Goal: Transaction & Acquisition: Purchase product/service

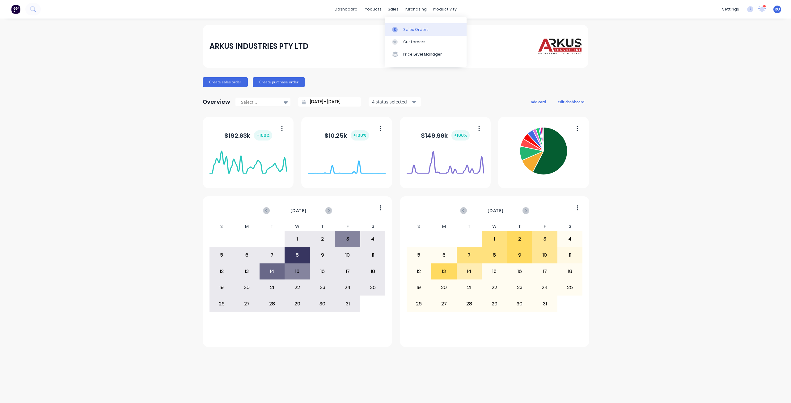
click at [405, 30] on div "Sales Orders" at bounding box center [415, 30] width 25 height 6
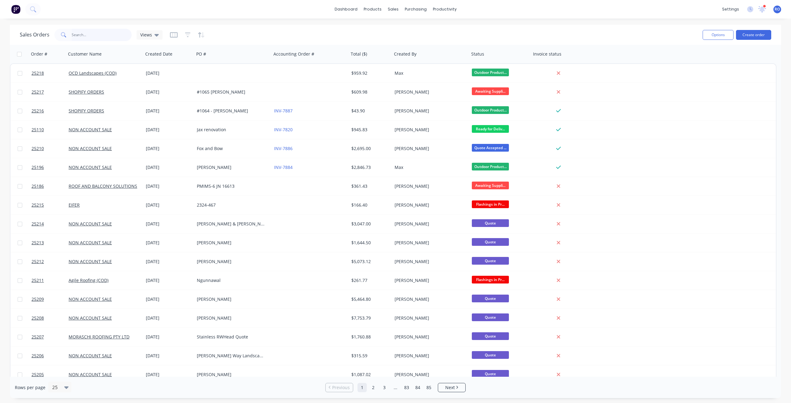
click at [89, 34] on input "text" at bounding box center [102, 35] width 60 height 12
click at [95, 26] on div "Sales Orders Views Options Create order" at bounding box center [395, 35] width 771 height 20
click at [91, 36] on input "text" at bounding box center [102, 35] width 60 height 12
type input "25179"
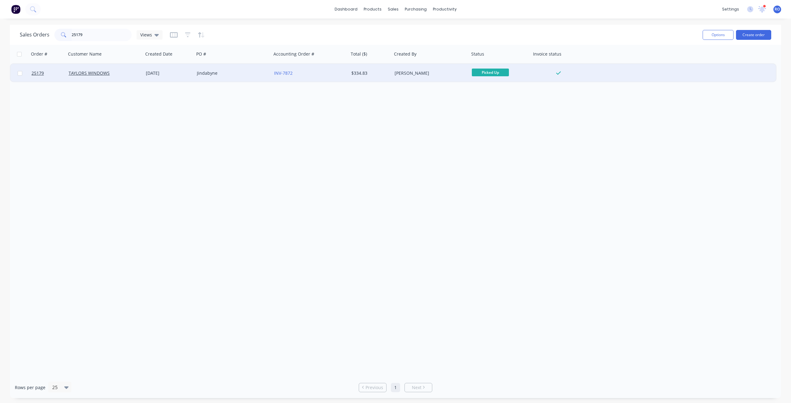
click at [158, 76] on div "[DATE]" at bounding box center [169, 73] width 46 height 6
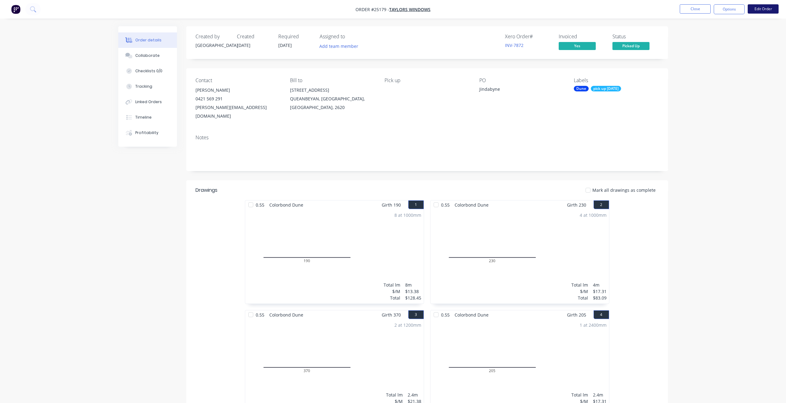
click at [755, 10] on button "Edit Order" at bounding box center [763, 8] width 31 height 9
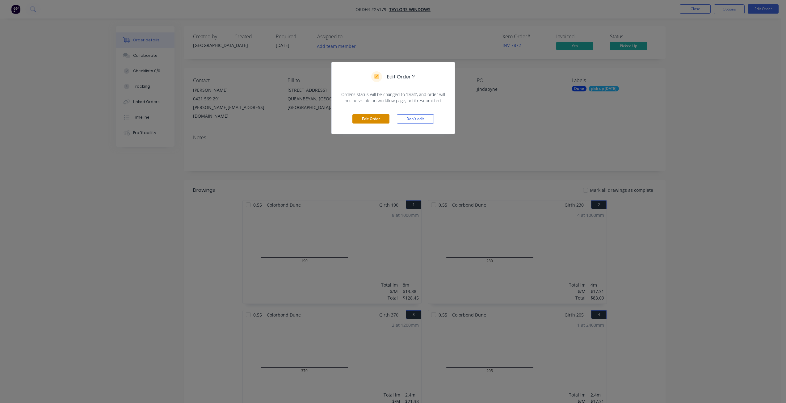
click at [360, 120] on button "Edit Order" at bounding box center [371, 118] width 37 height 9
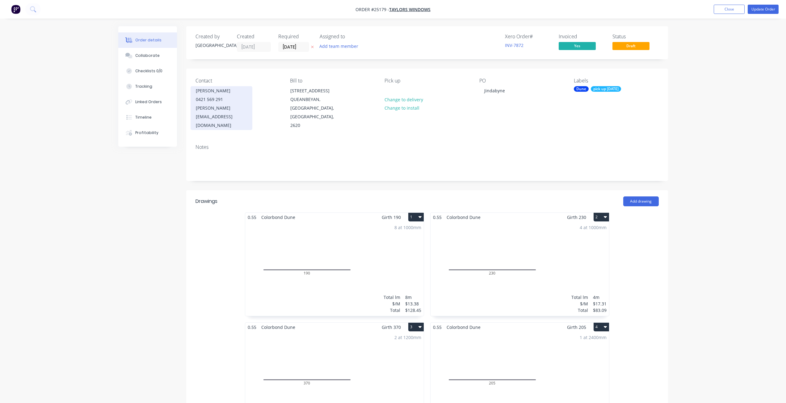
click at [198, 100] on div "0421 569 291" at bounding box center [221, 99] width 51 height 9
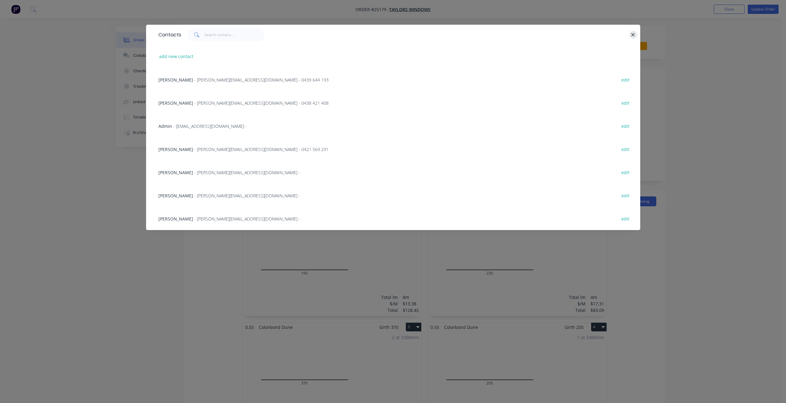
drag, startPoint x: 629, startPoint y: 37, endPoint x: 633, endPoint y: 35, distance: 4.3
click at [629, 37] on div at bounding box center [406, 35] width 450 height 12
click at [633, 35] on icon "button" at bounding box center [633, 34] width 3 height 3
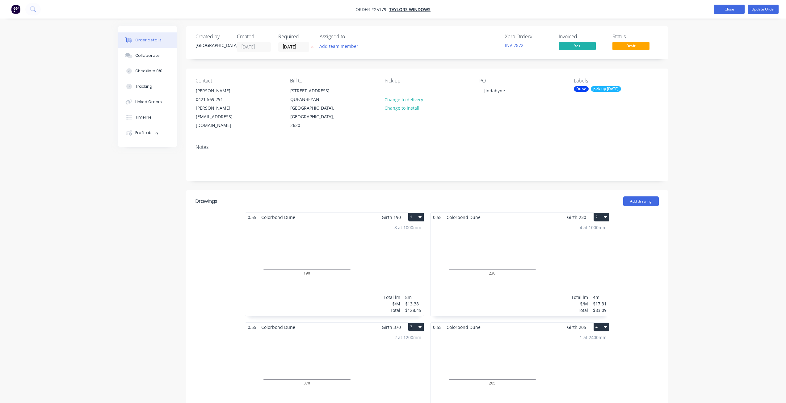
click at [728, 11] on button "Close" at bounding box center [729, 9] width 31 height 9
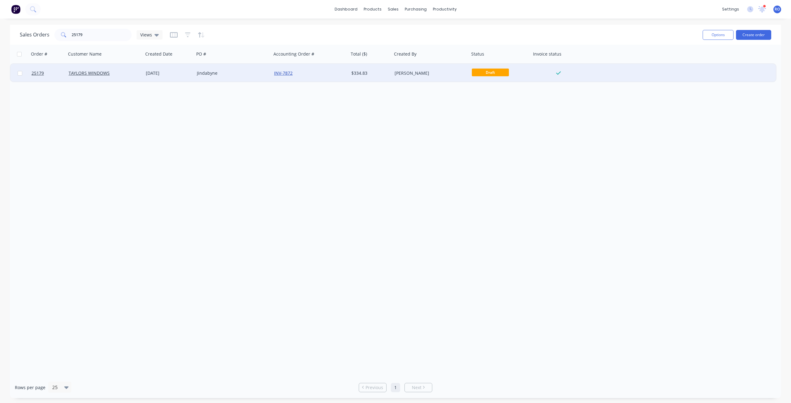
click at [290, 72] on link "INV-7872" at bounding box center [283, 73] width 19 height 6
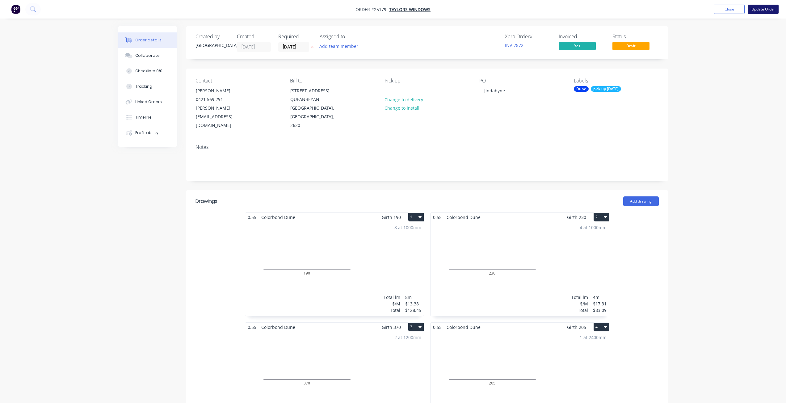
click at [757, 8] on button "Update Order" at bounding box center [763, 9] width 31 height 9
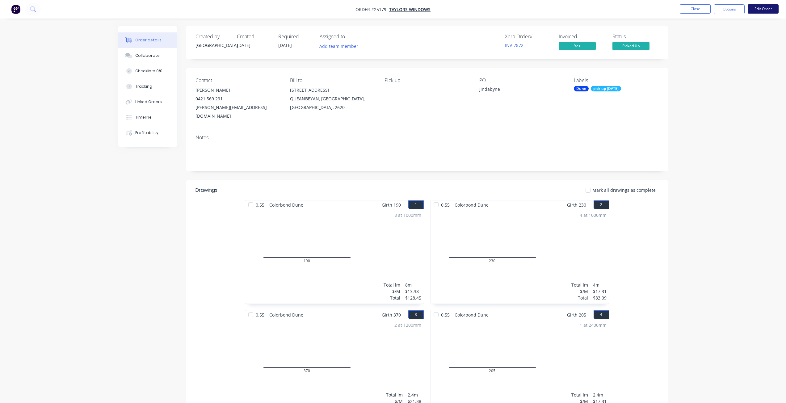
click at [766, 9] on button "Edit Order" at bounding box center [763, 8] width 31 height 9
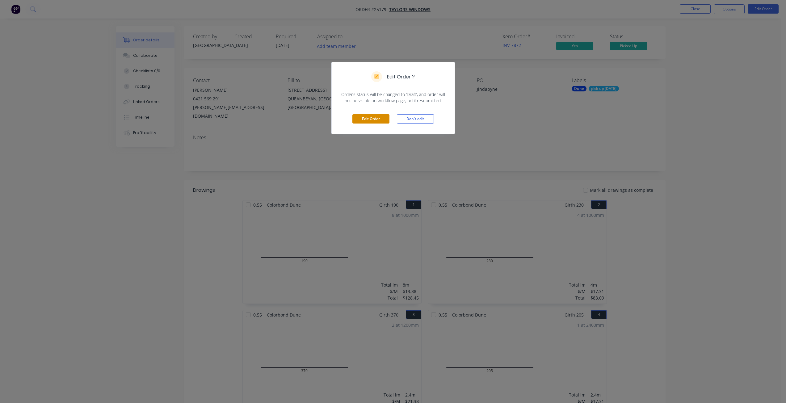
drag, startPoint x: 374, startPoint y: 115, endPoint x: 374, endPoint y: 119, distance: 3.4
click at [374, 119] on button "Edit Order" at bounding box center [371, 118] width 37 height 9
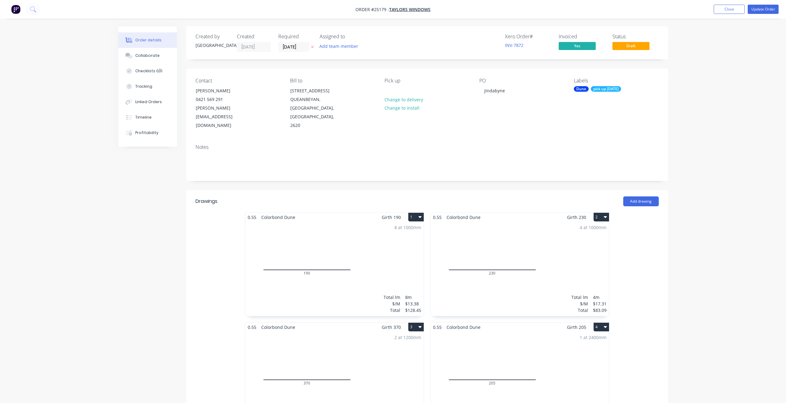
click at [184, 106] on div "Order details Collaborate Checklists 0/0 Tracking Linked Orders Timeline Profit…" at bounding box center [152, 86] width 68 height 121
click at [211, 102] on div "0421 569 291" at bounding box center [221, 99] width 51 height 9
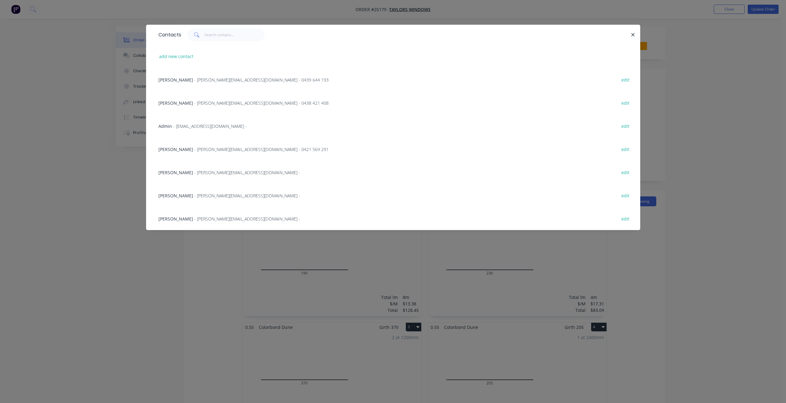
click at [177, 193] on span "[PERSON_NAME]" at bounding box center [176, 196] width 35 height 6
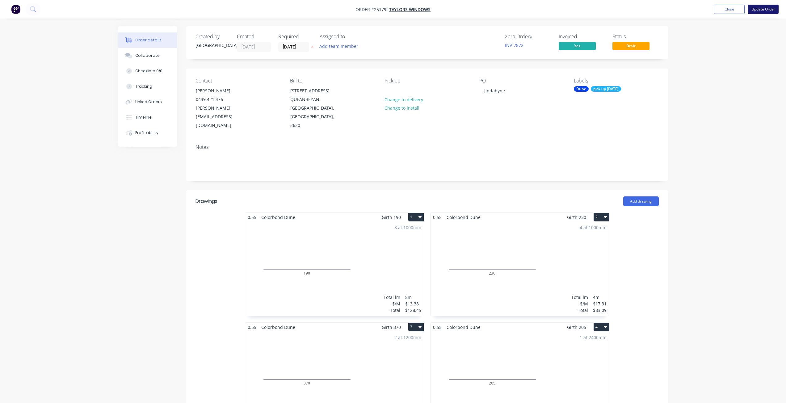
click at [755, 8] on button "Update Order" at bounding box center [763, 9] width 31 height 9
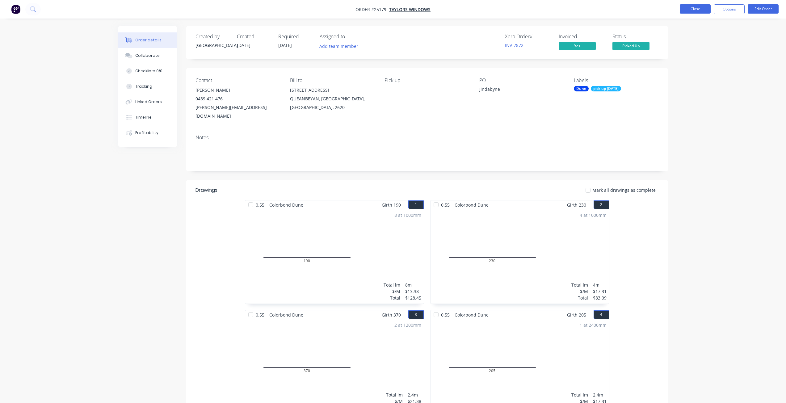
click at [699, 7] on button "Close" at bounding box center [695, 8] width 31 height 9
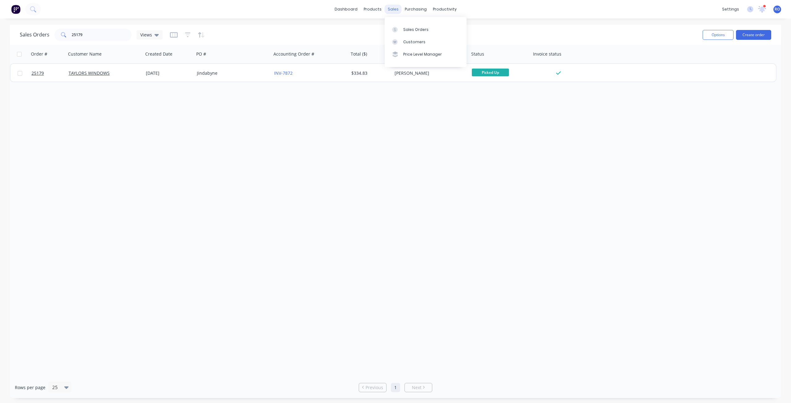
click at [394, 8] on div "sales" at bounding box center [393, 9] width 17 height 9
click at [438, 30] on link "Sales Orders" at bounding box center [426, 29] width 82 height 12
drag, startPoint x: 88, startPoint y: 40, endPoint x: 14, endPoint y: 52, distance: 75.2
click at [15, 52] on div "Sales Orders 25179 Views Options Create order Order # Customer Name Created Dat…" at bounding box center [395, 212] width 771 height 374
type input "[PERSON_NAME]"
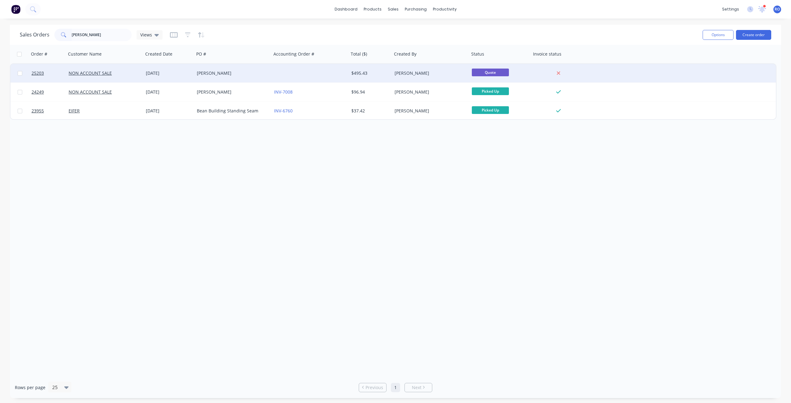
click at [188, 74] on div "[DATE]" at bounding box center [169, 73] width 46 height 6
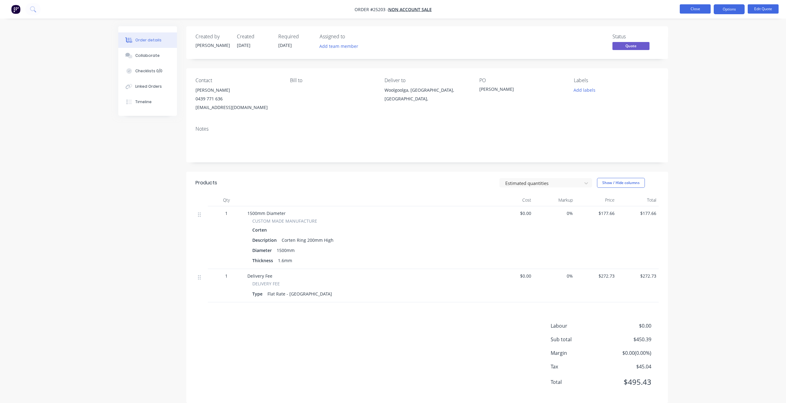
click at [699, 9] on button "Close" at bounding box center [695, 8] width 31 height 9
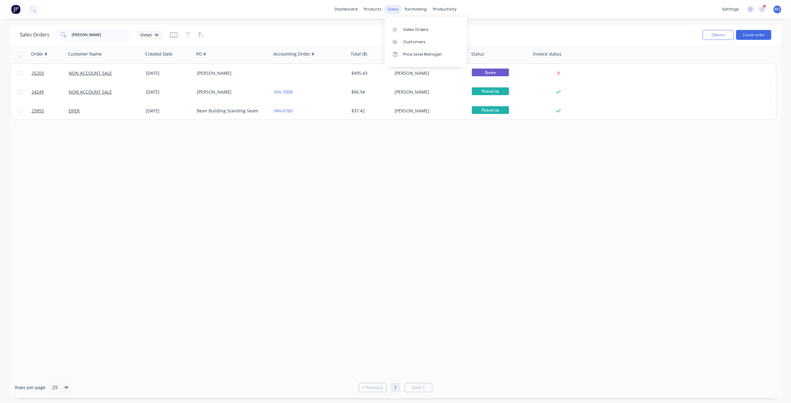
click at [396, 9] on div "sales" at bounding box center [393, 9] width 17 height 9
click at [413, 32] on div "Sales Orders" at bounding box center [415, 30] width 25 height 6
drag, startPoint x: 71, startPoint y: 32, endPoint x: 0, endPoint y: 38, distance: 71.0
click at [0, 37] on div "Sales Orders [PERSON_NAME] Views Options Create order Order # Customer Name Cre…" at bounding box center [395, 212] width 791 height 374
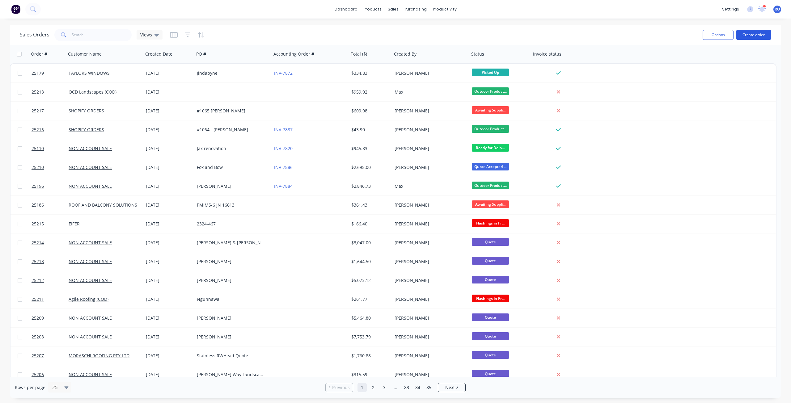
click at [747, 35] on button "Create order" at bounding box center [753, 35] width 35 height 10
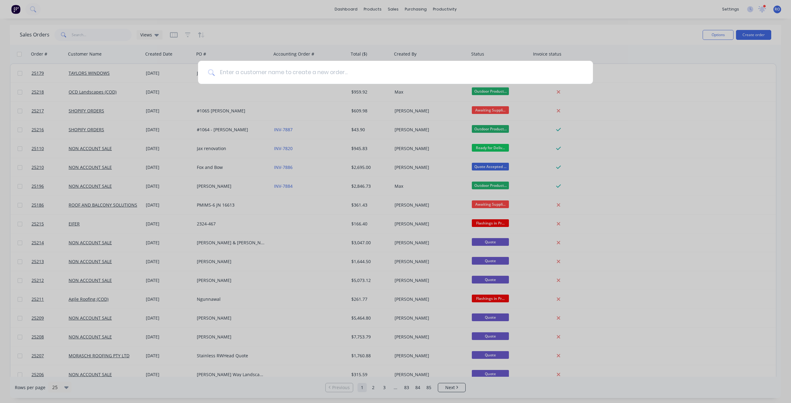
click at [246, 74] on input at bounding box center [399, 72] width 368 height 23
type input "Non"
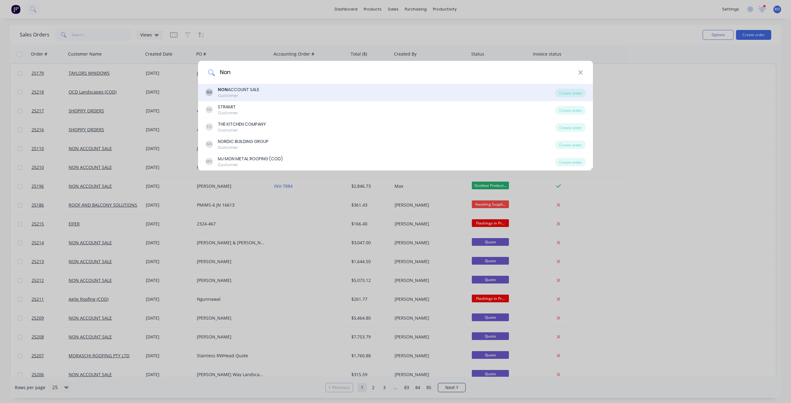
click at [237, 89] on div "NON ACCOUNT SALE" at bounding box center [238, 90] width 41 height 6
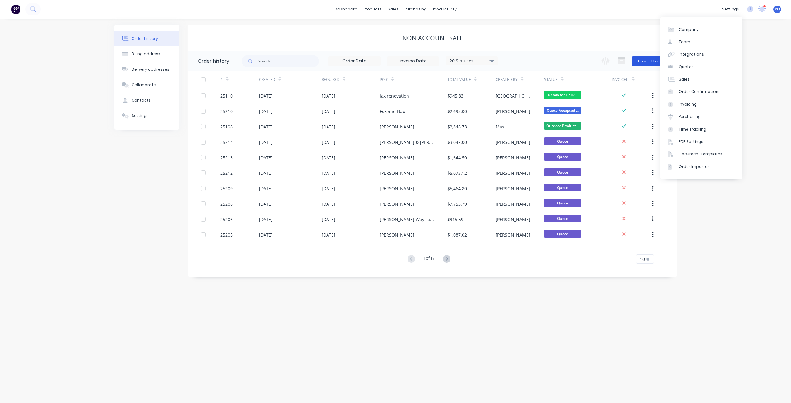
click at [646, 60] on button "Create Order" at bounding box center [650, 61] width 36 height 10
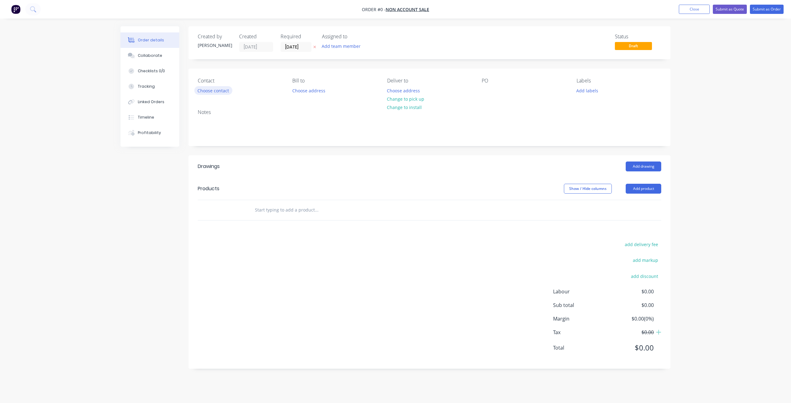
click at [198, 91] on button "Choose contact" at bounding box center [213, 90] width 38 height 8
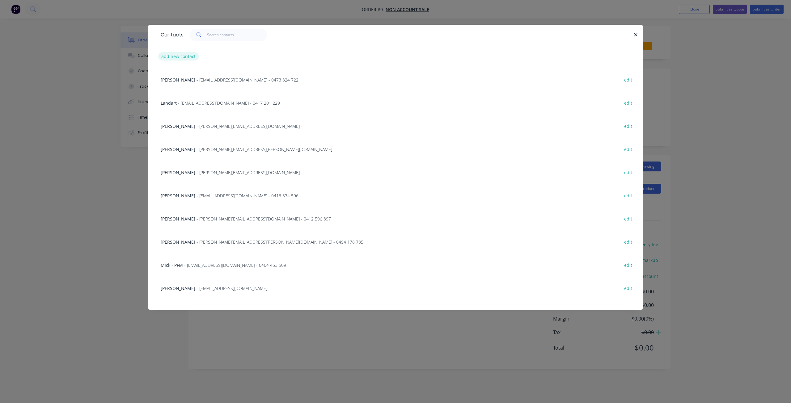
click at [187, 59] on button "add new contact" at bounding box center [178, 56] width 41 height 8
select select "AU"
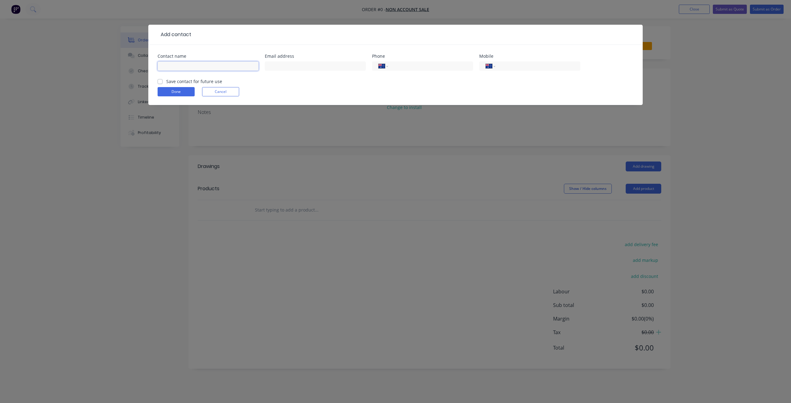
click at [189, 69] on input "text" at bounding box center [208, 65] width 101 height 9
type input "[PERSON_NAME]"
click at [317, 63] on input "text" at bounding box center [315, 65] width 101 height 9
paste input "[EMAIL_ADDRESS][DOMAIN_NAME]"
type input "[EMAIL_ADDRESS][DOMAIN_NAME]"
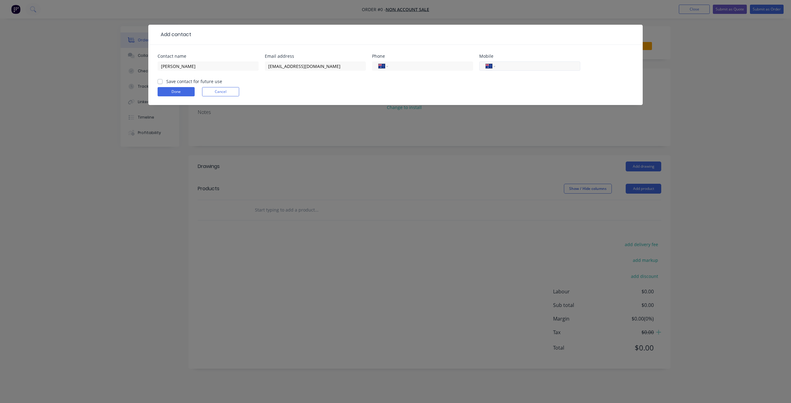
click at [524, 63] on input "tel" at bounding box center [537, 66] width 74 height 7
paste input "61 448 375 380"
drag, startPoint x: 508, startPoint y: 66, endPoint x: 487, endPoint y: 65, distance: 21.7
click at [488, 65] on div "International [GEOGRAPHIC_DATA] [GEOGRAPHIC_DATA] [GEOGRAPHIC_DATA] [GEOGRAPHIC…" at bounding box center [529, 65] width 101 height 9
type input "0448 375 380"
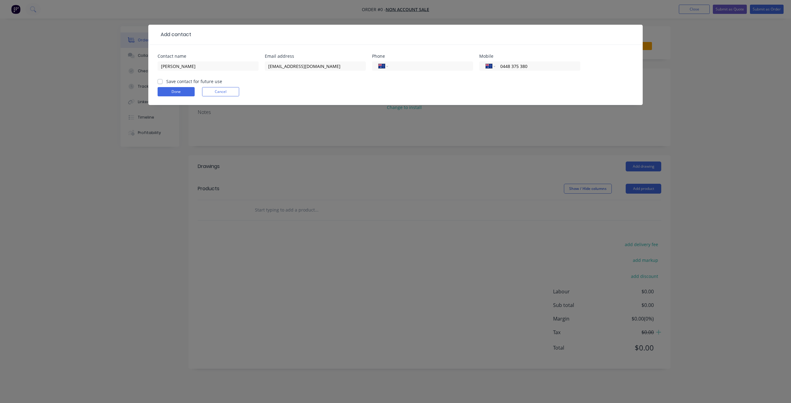
click at [166, 80] on label "Save contact for future use" at bounding box center [194, 81] width 56 height 6
click at [161, 80] on input "Save contact for future use" at bounding box center [160, 81] width 5 height 6
checkbox input "true"
click at [163, 97] on form "Contact name [PERSON_NAME] Email address [EMAIL_ADDRESS][DOMAIN_NAME] Phone Int…" at bounding box center [396, 79] width 476 height 51
click at [166, 94] on button "Done" at bounding box center [176, 91] width 37 height 9
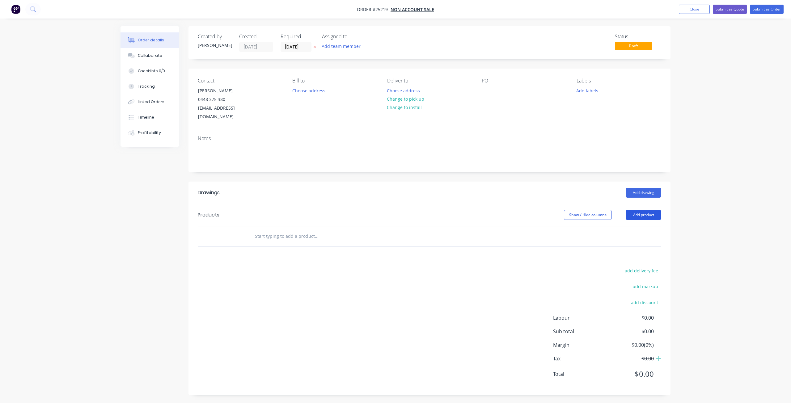
click at [648, 210] on button "Add product" at bounding box center [644, 215] width 36 height 10
click at [615, 226] on div "Product catalogue" at bounding box center [632, 230] width 48 height 9
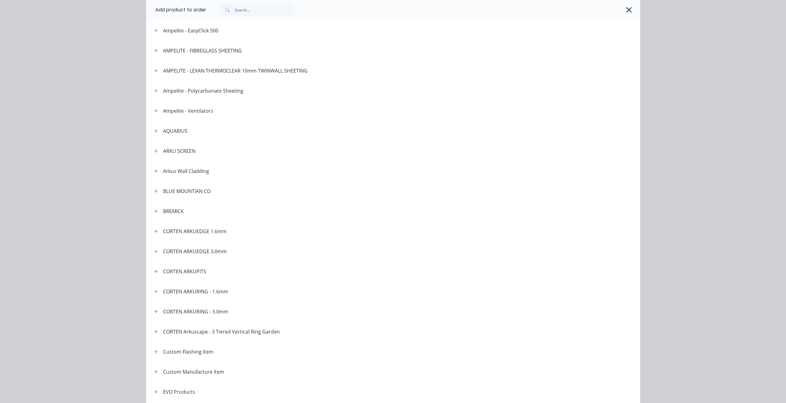
scroll to position [62, 0]
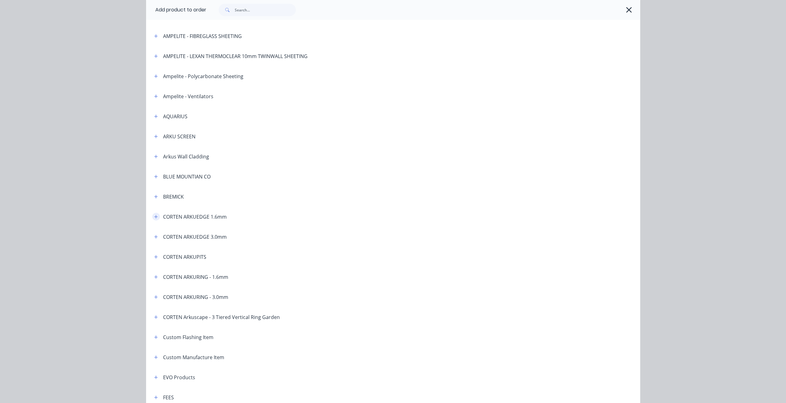
click at [155, 218] on icon "button" at bounding box center [156, 217] width 4 height 4
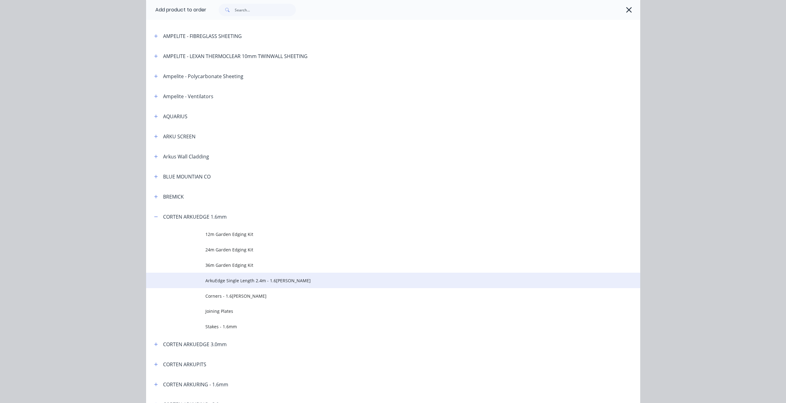
click at [229, 284] on td "ArkuEdge Single Length 2.4m - 1.6[PERSON_NAME]" at bounding box center [422, 280] width 435 height 15
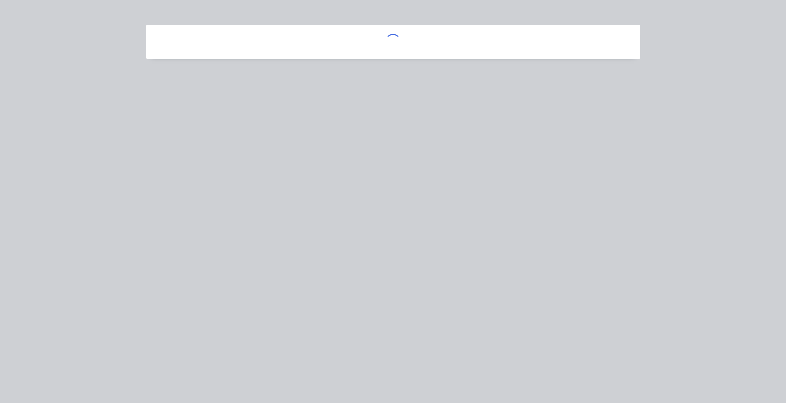
scroll to position [0, 0]
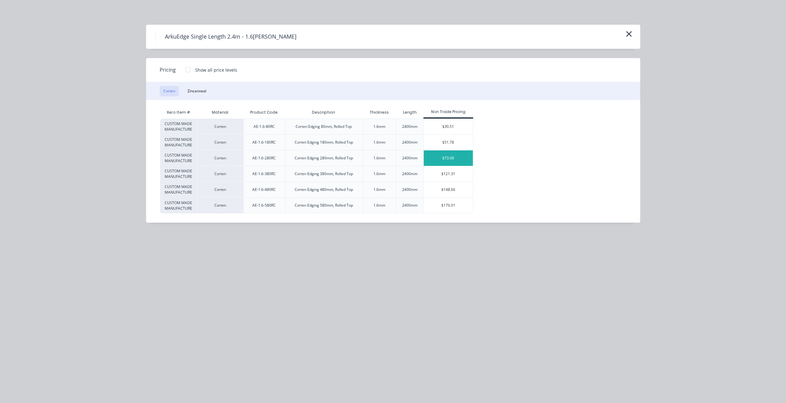
click at [441, 159] on div "$73.08" at bounding box center [448, 157] width 49 height 15
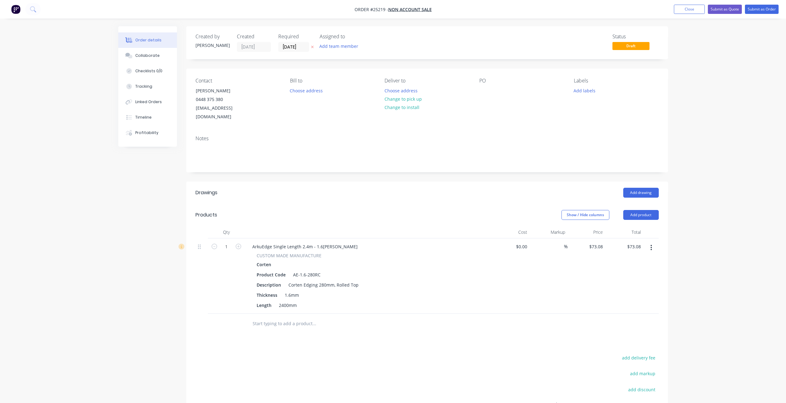
click at [653, 242] on button "button" at bounding box center [651, 247] width 15 height 11
click at [637, 260] on div "Edit" at bounding box center [630, 264] width 48 height 9
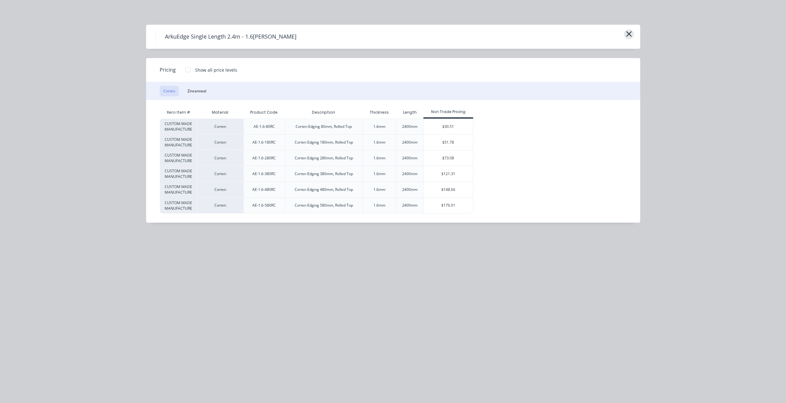
click at [631, 30] on icon "button" at bounding box center [629, 34] width 6 height 9
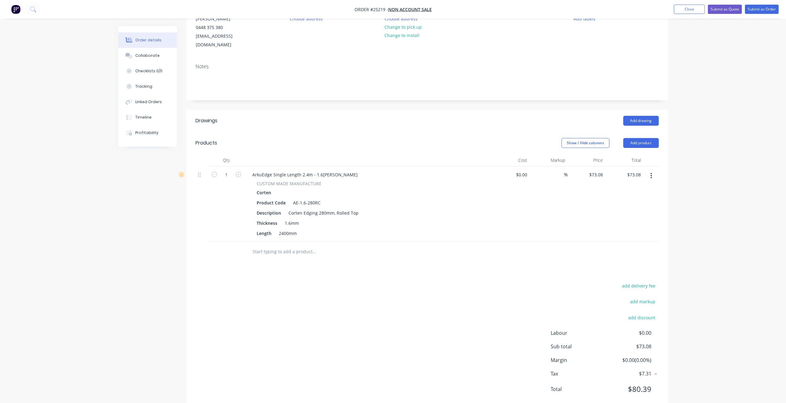
scroll to position [80, 0]
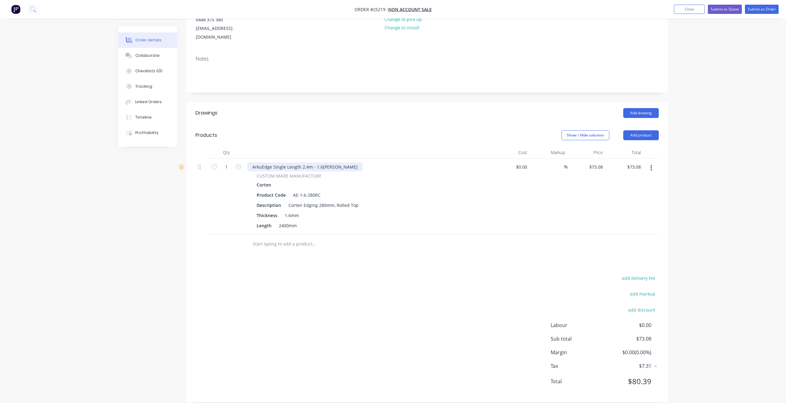
click at [253, 163] on div "ArkuEdge Single Length 2.4m - 1.6[PERSON_NAME]" at bounding box center [305, 167] width 115 height 9
click at [240, 164] on icon "button" at bounding box center [239, 167] width 6 height 6
type input "2"
type input "$146.16"
click at [240, 164] on icon "button" at bounding box center [239, 167] width 6 height 6
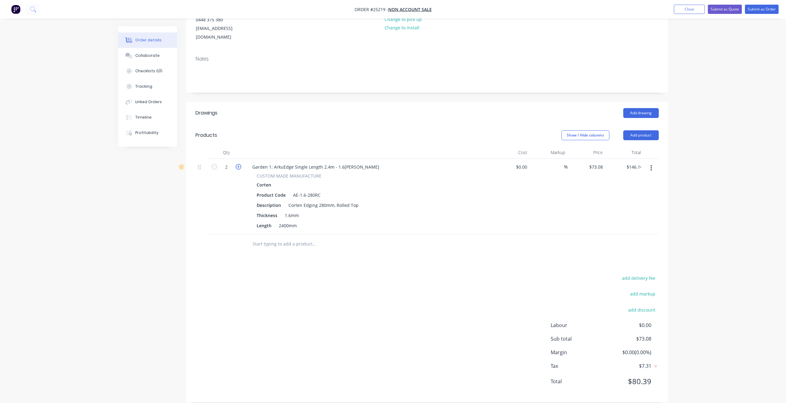
type input "3"
type input "$219.24"
click at [240, 164] on icon "button" at bounding box center [239, 167] width 6 height 6
type input "4"
type input "$292.32"
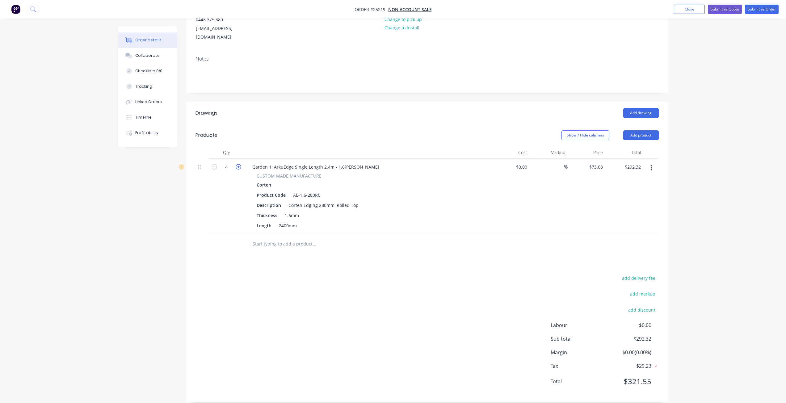
click at [240, 164] on icon "button" at bounding box center [239, 167] width 6 height 6
type input "5"
type input "$365.40"
click at [226, 163] on input "5" at bounding box center [226, 167] width 16 height 9
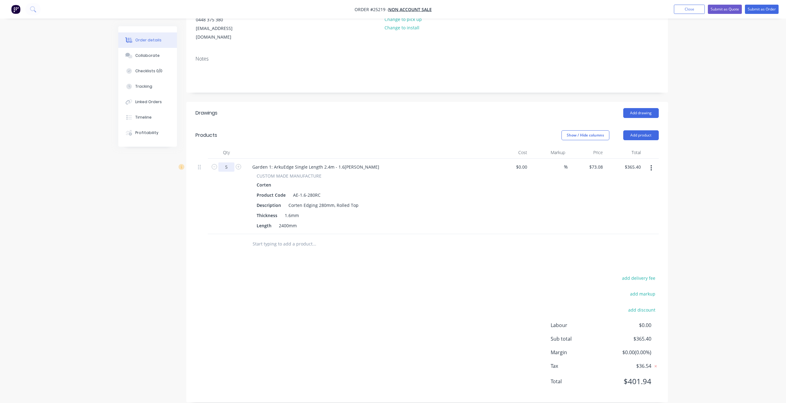
click at [229, 163] on input "5" at bounding box center [226, 167] width 16 height 9
type input "11"
type input "$803.88"
click at [383, 221] on div "Length 2400mm" at bounding box center [367, 225] width 226 height 9
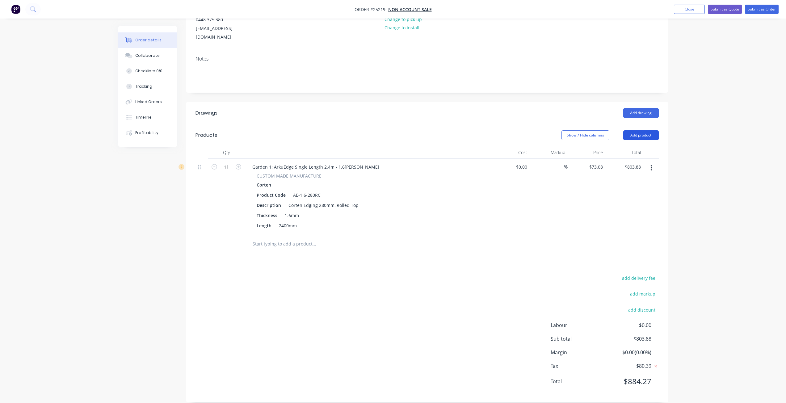
click at [648, 130] on button "Add product" at bounding box center [642, 135] width 36 height 10
click at [641, 146] on div "Product catalogue" at bounding box center [630, 150] width 48 height 9
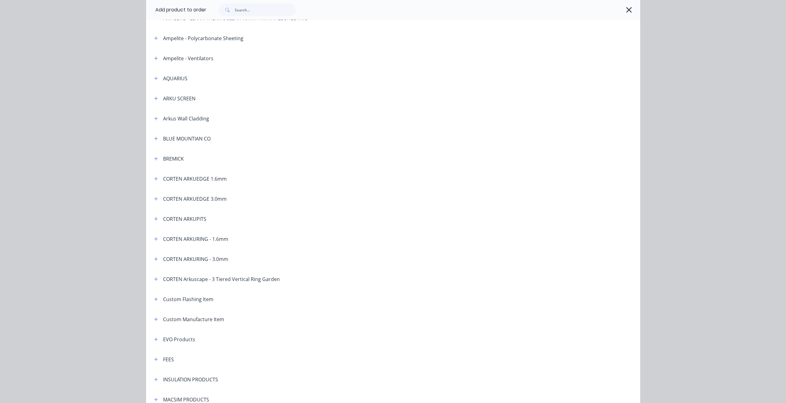
scroll to position [93, 0]
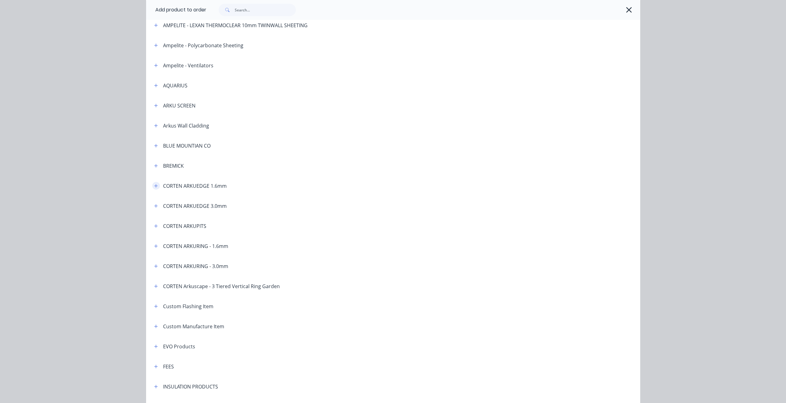
click at [154, 187] on icon "button" at bounding box center [156, 186] width 4 height 4
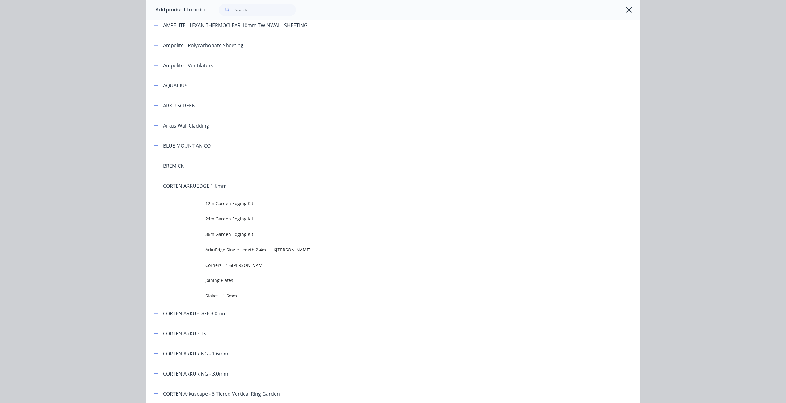
click at [230, 294] on span "Stakes - 1.6mm" at bounding box center [379, 296] width 348 height 6
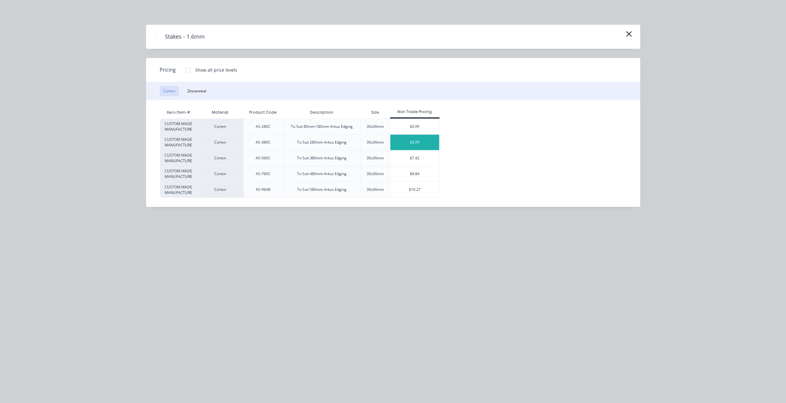
click at [419, 142] on div "$5.99" at bounding box center [415, 142] width 49 height 15
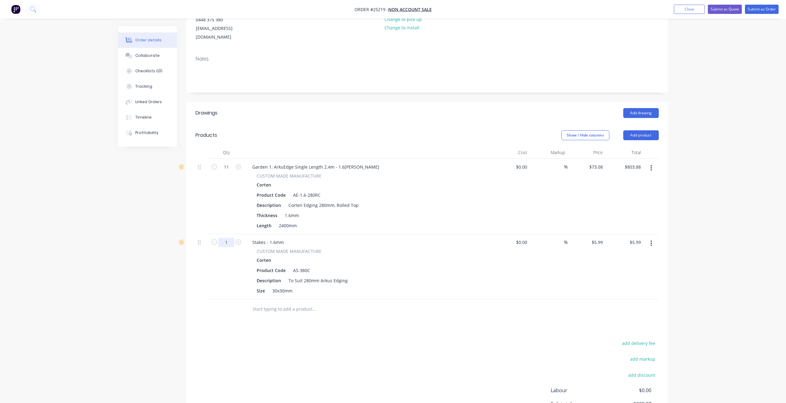
click at [227, 238] on input "1" at bounding box center [226, 242] width 16 height 9
type input "33"
type input "$197.67"
click at [345, 348] on div "add delivery fee add markup add discount Labour $0.00 Sub total $1,001.55 Margi…" at bounding box center [428, 398] width 464 height 119
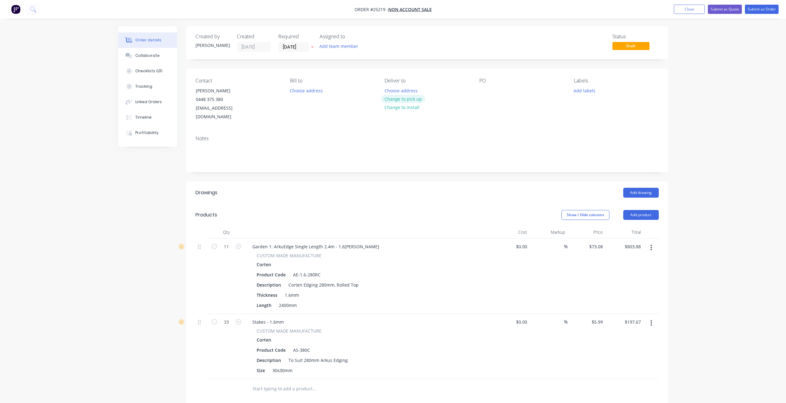
click at [398, 102] on button "Change to pick up" at bounding box center [403, 99] width 44 height 8
click at [490, 89] on div "PO" at bounding box center [522, 100] width 85 height 44
click at [478, 95] on div "Contact [PERSON_NAME] [PHONE_NUMBER] [EMAIL_ADDRESS][DOMAIN_NAME] Bill to Choos…" at bounding box center [427, 100] width 482 height 62
click at [484, 90] on div at bounding box center [485, 90] width 10 height 9
click at [722, 7] on button "Submit as Quote" at bounding box center [725, 9] width 34 height 9
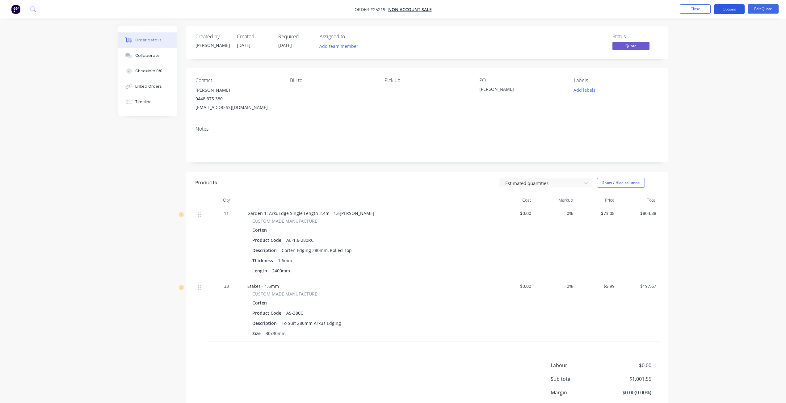
click at [732, 10] on button "Options" at bounding box center [729, 9] width 31 height 10
click at [711, 37] on div "Quote" at bounding box center [711, 37] width 57 height 9
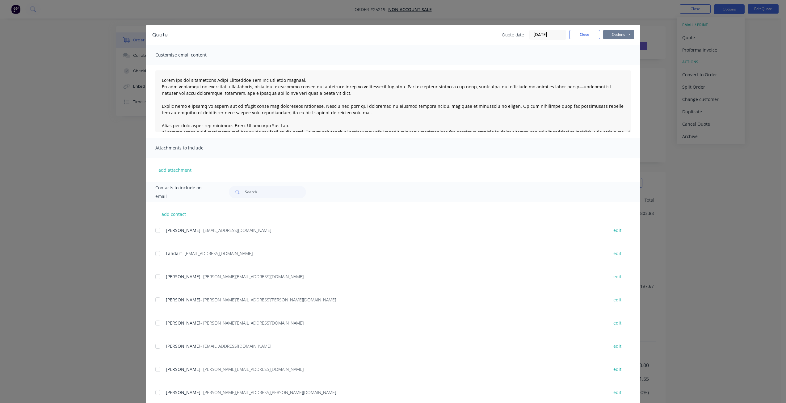
click at [630, 36] on button "Options" at bounding box center [619, 34] width 31 height 9
click at [620, 39] on div "Options Preview Print Email" at bounding box center [619, 35] width 31 height 10
click at [621, 38] on button "Options" at bounding box center [619, 34] width 31 height 9
click at [621, 48] on button "Preview" at bounding box center [624, 45] width 40 height 10
